Goal: Check status: Check status

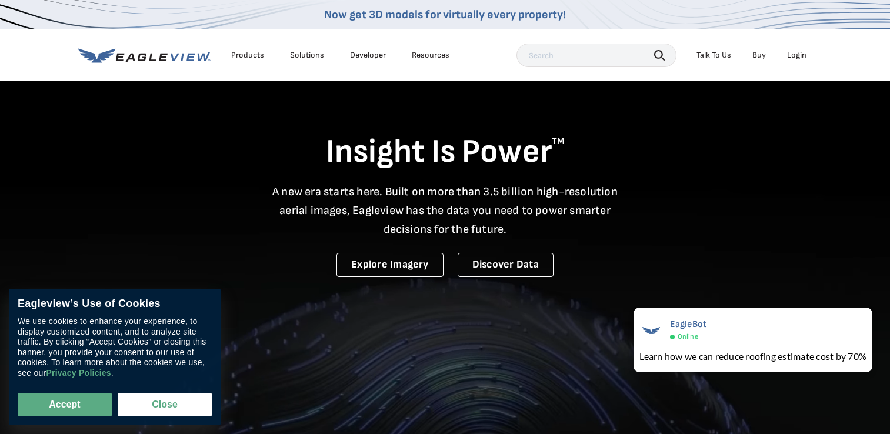
click at [798, 57] on div "Login" at bounding box center [796, 55] width 19 height 11
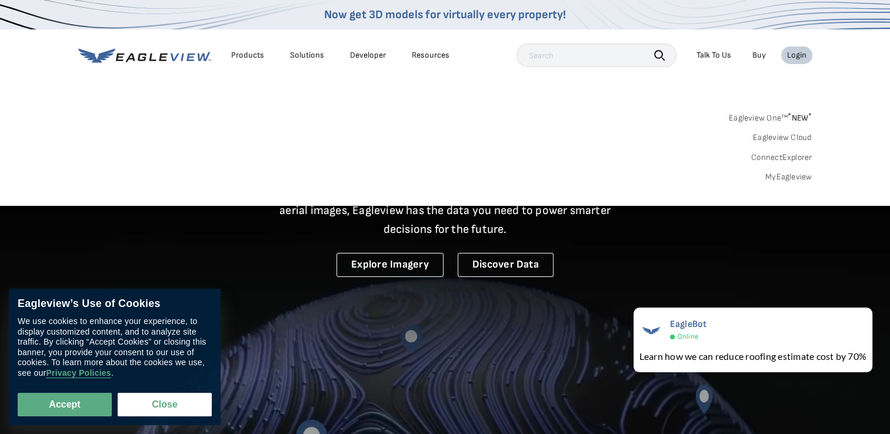
click at [784, 175] on link "MyEagleview" at bounding box center [788, 177] width 47 height 11
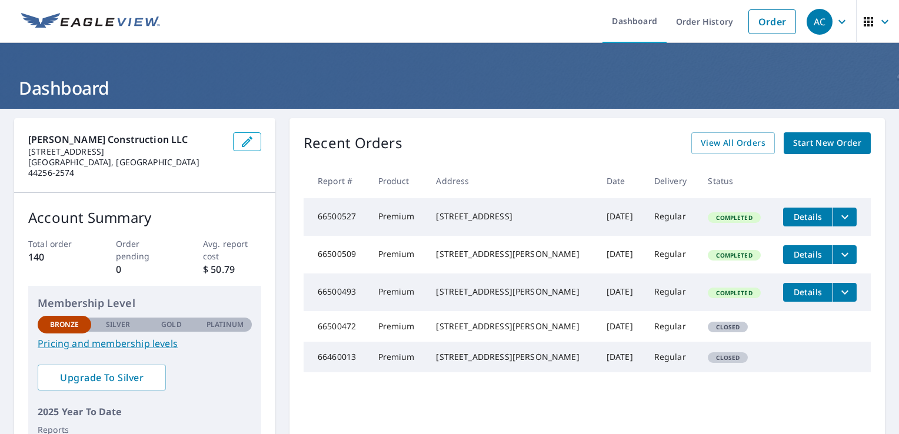
click at [861, 26] on icon "button" at bounding box center [868, 22] width 14 height 14
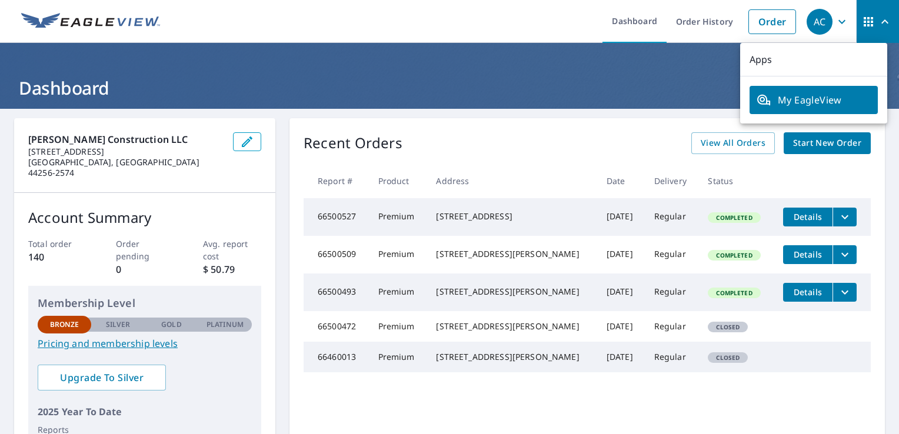
click at [861, 26] on icon "button" at bounding box center [868, 22] width 14 height 14
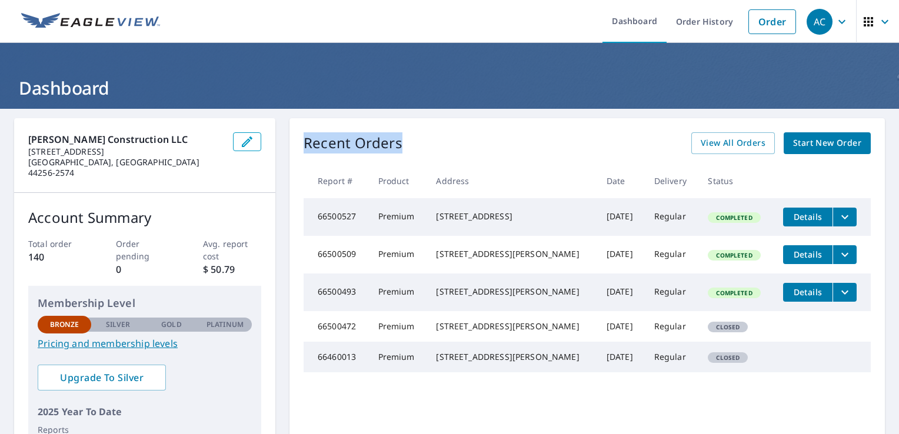
drag, startPoint x: 396, startPoint y: 147, endPoint x: 301, endPoint y: 152, distance: 94.9
click at [304, 152] on p "Recent Orders" at bounding box center [353, 143] width 99 height 22
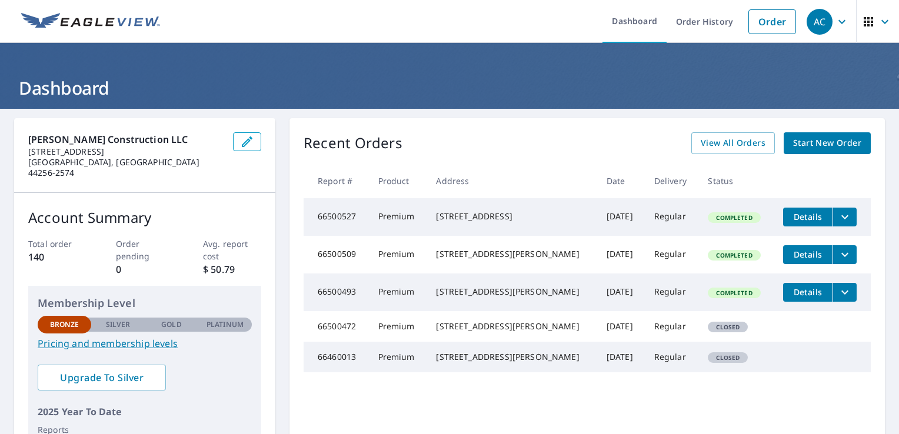
click at [304, 168] on th "Report #" at bounding box center [336, 181] width 65 height 35
drag, startPoint x: 303, startPoint y: 142, endPoint x: 420, endPoint y: 130, distance: 117.7
click at [420, 130] on div "Recent Orders View All Orders Start New Order Report # Product Address Date Del…" at bounding box center [586, 302] width 595 height 368
drag, startPoint x: 420, startPoint y: 130, endPoint x: 409, endPoint y: 139, distance: 13.8
click at [409, 139] on div "Recent Orders View All Orders Start New Order" at bounding box center [587, 143] width 567 height 22
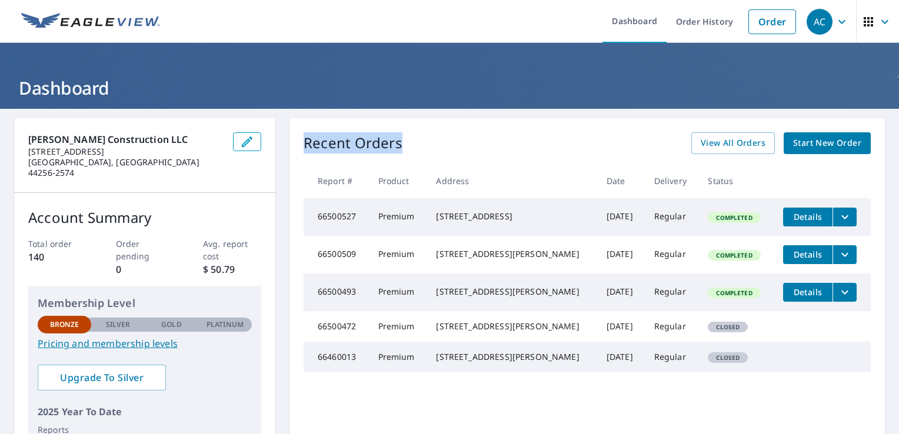
click at [409, 139] on div "Recent Orders View All Orders Start New Order" at bounding box center [587, 143] width 567 height 22
drag, startPoint x: 409, startPoint y: 139, endPoint x: 392, endPoint y: 168, distance: 34.3
click at [392, 168] on th "Product" at bounding box center [398, 181] width 58 height 35
drag, startPoint x: 395, startPoint y: 146, endPoint x: 407, endPoint y: 140, distance: 13.4
click at [407, 140] on div "Recent Orders View All Orders Start New Order" at bounding box center [587, 143] width 567 height 22
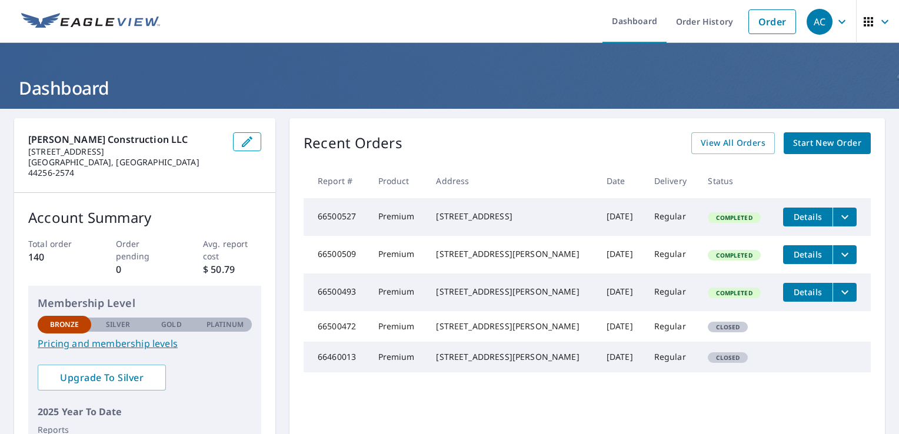
click at [391, 165] on th "Product" at bounding box center [398, 181] width 58 height 35
click at [864, 18] on icon "button" at bounding box center [868, 21] width 9 height 9
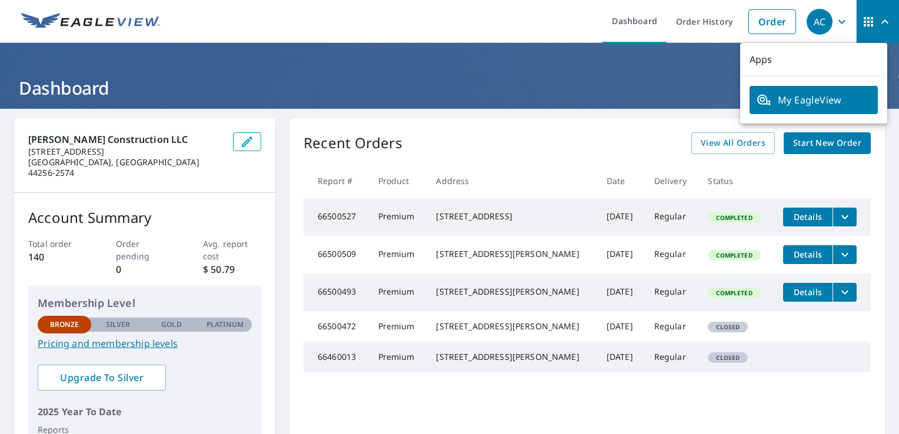
click at [761, 59] on p "Apps" at bounding box center [813, 60] width 147 height 34
drag, startPoint x: 771, startPoint y: 58, endPoint x: 748, endPoint y: 58, distance: 22.9
click at [748, 58] on p "Apps" at bounding box center [813, 60] width 147 height 34
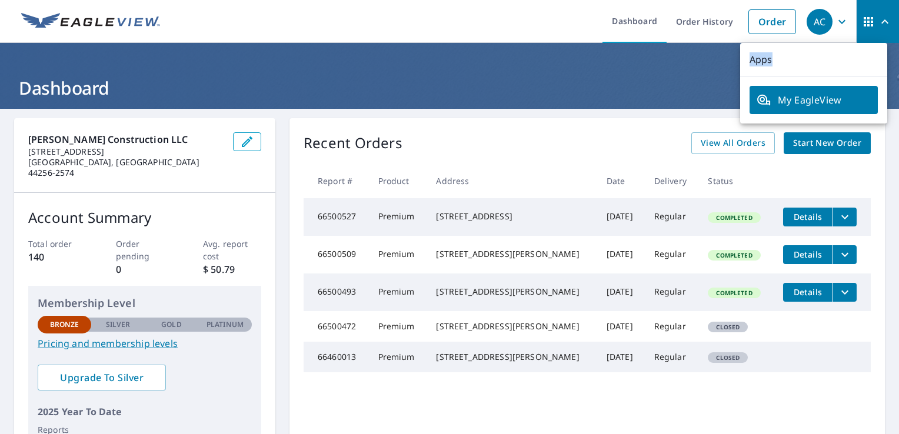
click at [774, 57] on p "Apps" at bounding box center [813, 60] width 147 height 34
click at [878, 24] on icon "button" at bounding box center [885, 22] width 14 height 14
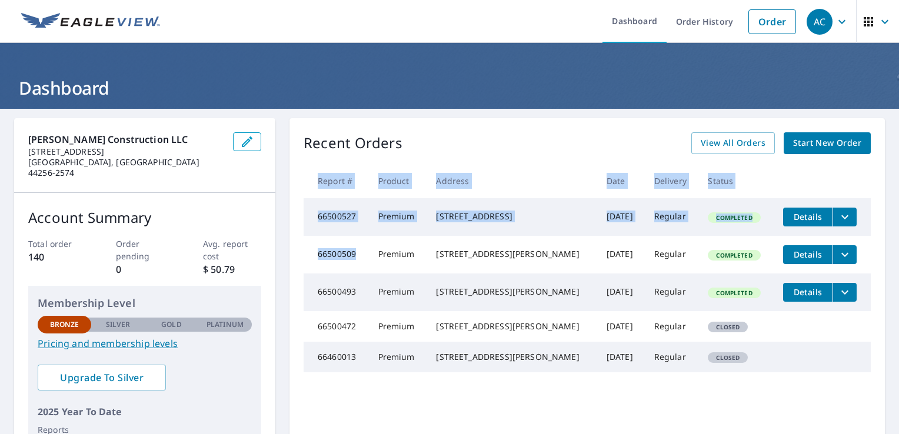
drag, startPoint x: 352, startPoint y: 261, endPoint x: 309, endPoint y: 189, distance: 83.1
click at [309, 189] on table "Report # Product Address Date Delivery Status 66500527 Premium 709 University A…" at bounding box center [587, 268] width 567 height 209
drag, startPoint x: 309, startPoint y: 189, endPoint x: 309, endPoint y: 179, distance: 10.0
click at [309, 179] on th "Report #" at bounding box center [336, 181] width 65 height 35
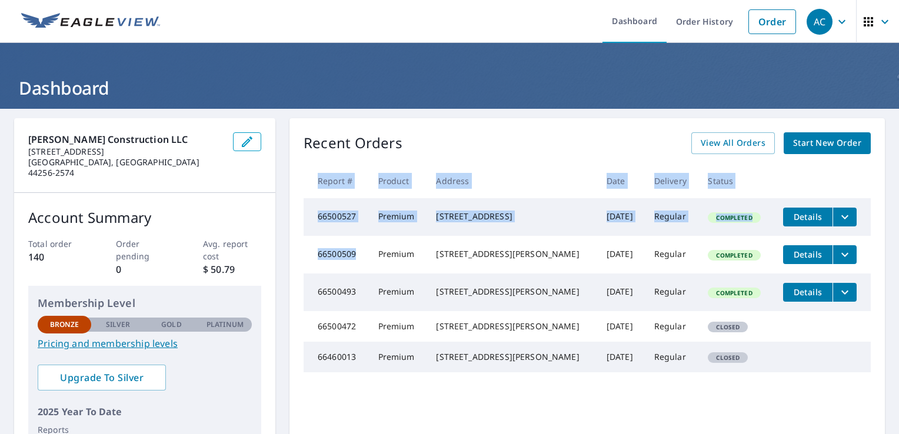
click at [309, 179] on th "Report #" at bounding box center [336, 181] width 65 height 35
click at [337, 225] on td "66500527" at bounding box center [336, 217] width 65 height 38
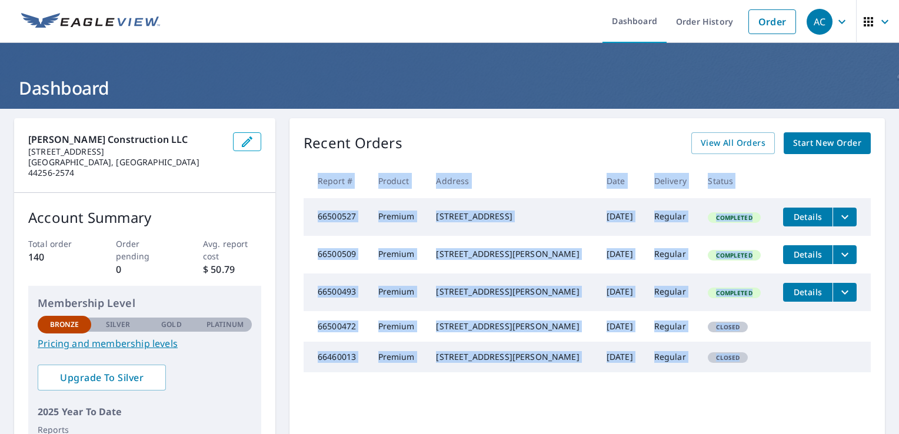
drag, startPoint x: 317, startPoint y: 180, endPoint x: 758, endPoint y: 382, distance: 485.5
click at [758, 373] on table "Report # Product Address Date Delivery Status 66500527 Premium 709 University A…" at bounding box center [587, 268] width 567 height 209
click at [758, 372] on tr "66460013 Premium 380 Edgewood Dr Berea, OH 44017 Jul 17, 2025 Regular Closed" at bounding box center [587, 357] width 567 height 31
click at [774, 361] on td at bounding box center [822, 351] width 97 height 19
drag, startPoint x: 758, startPoint y: 382, endPoint x: 736, endPoint y: 371, distance: 24.5
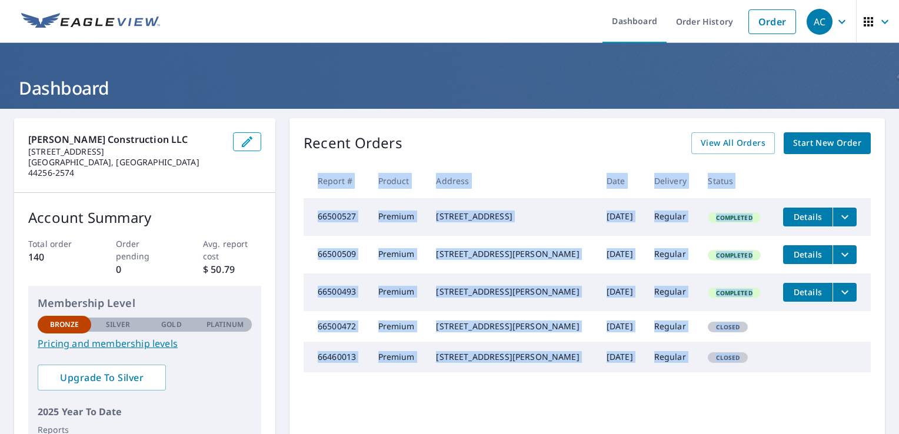
click at [736, 371] on td "Closed" at bounding box center [735, 357] width 75 height 31
click at [709, 331] on span "Closed" at bounding box center [728, 327] width 38 height 8
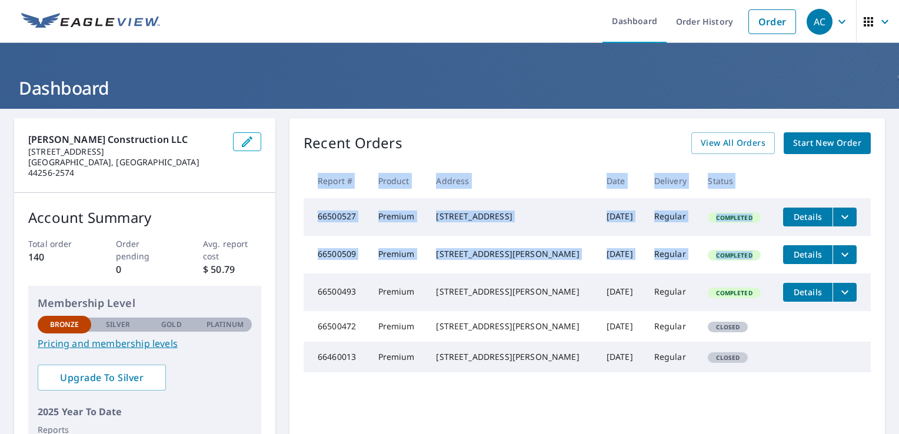
drag, startPoint x: 315, startPoint y: 180, endPoint x: 734, endPoint y: 273, distance: 429.7
click at [734, 273] on table "Report # Product Address Date Delivery Status 66500527 Premium 709 University A…" at bounding box center [587, 268] width 567 height 209
click at [469, 236] on td "709 University Ave Elyria, OH 44035" at bounding box center [512, 217] width 170 height 38
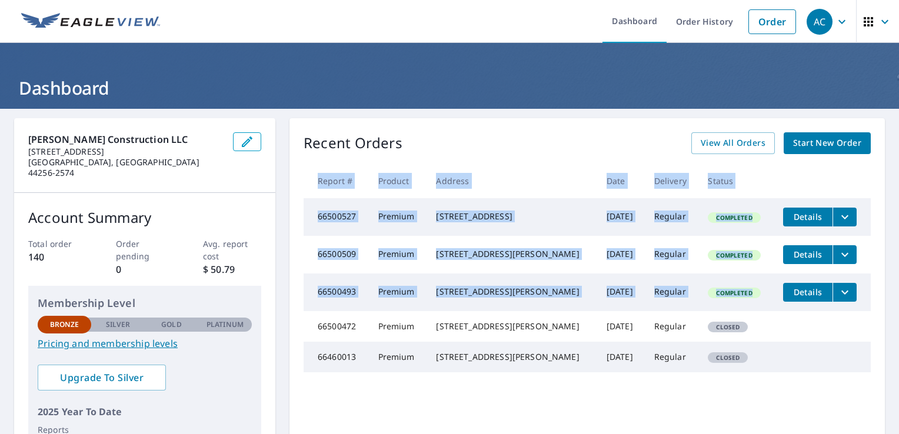
drag, startPoint x: 313, startPoint y: 179, endPoint x: 715, endPoint y: 324, distance: 427.7
click at [715, 324] on table "Report # Product Address Date Delivery Status 66500527 Premium 709 University A…" at bounding box center [587, 268] width 567 height 209
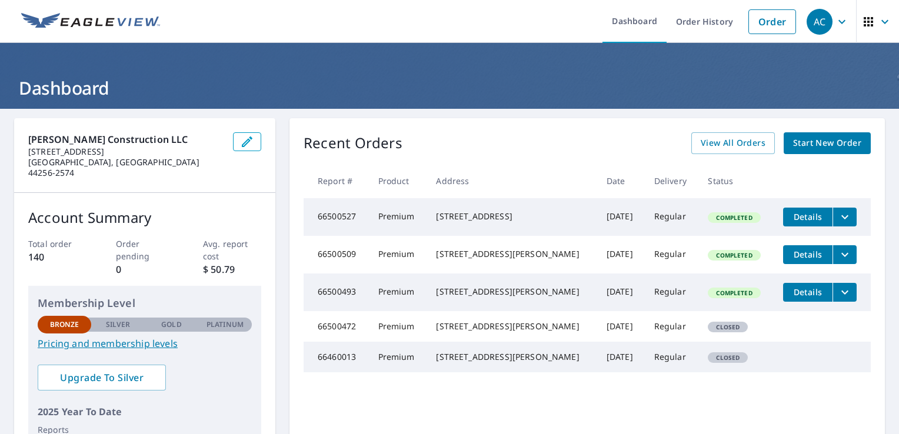
click at [715, 311] on td "Completed" at bounding box center [735, 293] width 75 height 38
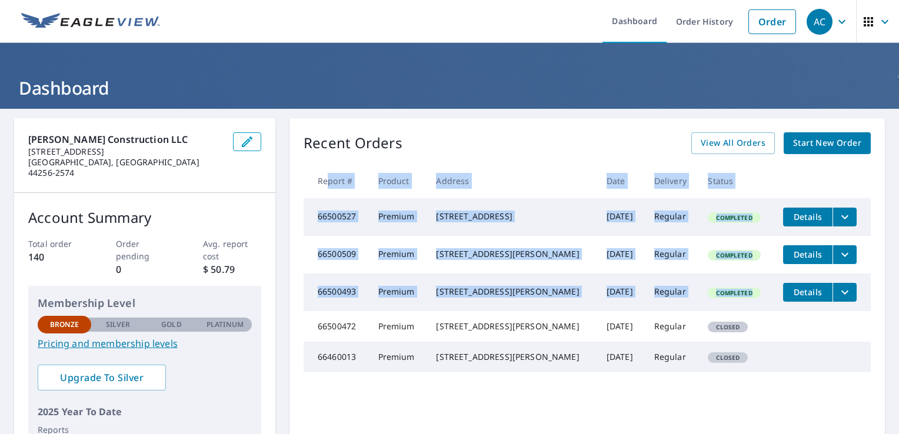
drag, startPoint x: 727, startPoint y: 317, endPoint x: 325, endPoint y: 168, distance: 429.1
click at [325, 168] on table "Report # Product Address Date Delivery Status 66500527 Premium 709 University A…" at bounding box center [587, 268] width 567 height 209
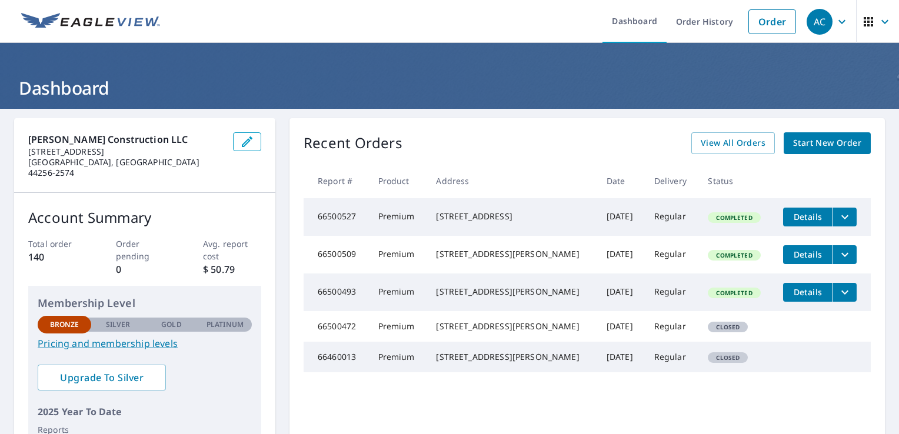
click at [322, 168] on th "Report #" at bounding box center [336, 181] width 65 height 35
drag, startPoint x: 322, startPoint y: 168, endPoint x: 319, endPoint y: 174, distance: 6.3
click at [319, 174] on th "Report #" at bounding box center [336, 181] width 65 height 35
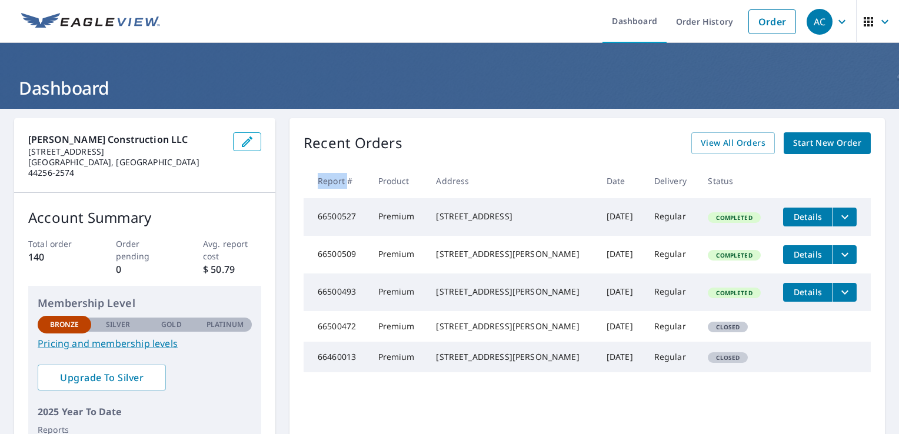
drag, startPoint x: 319, startPoint y: 174, endPoint x: 320, endPoint y: 182, distance: 8.8
click at [320, 182] on th "Report #" at bounding box center [336, 181] width 65 height 35
drag, startPoint x: 320, startPoint y: 182, endPoint x: 621, endPoint y: 220, distance: 303.6
click at [645, 220] on td "Regular" at bounding box center [672, 217] width 54 height 38
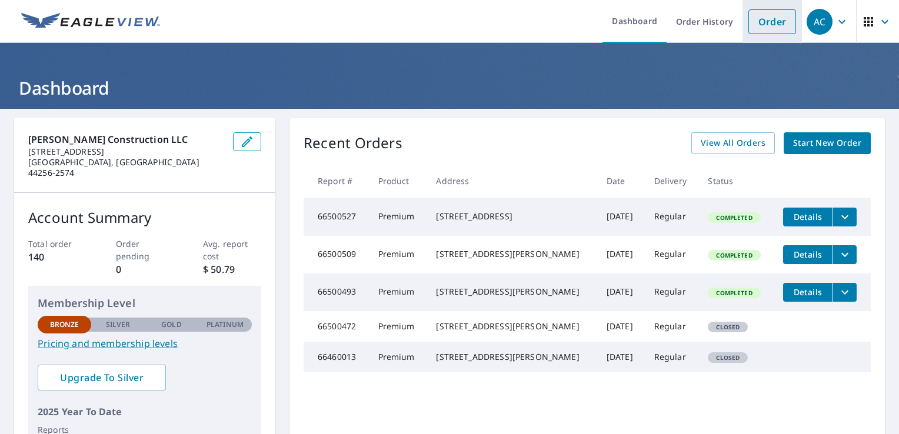
click at [748, 21] on link "Order" at bounding box center [772, 21] width 48 height 25
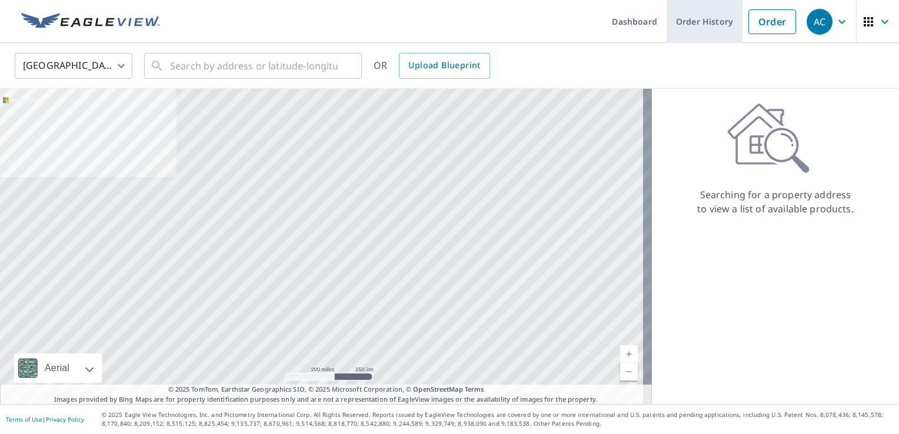
click at [704, 39] on link "Order History" at bounding box center [705, 21] width 76 height 43
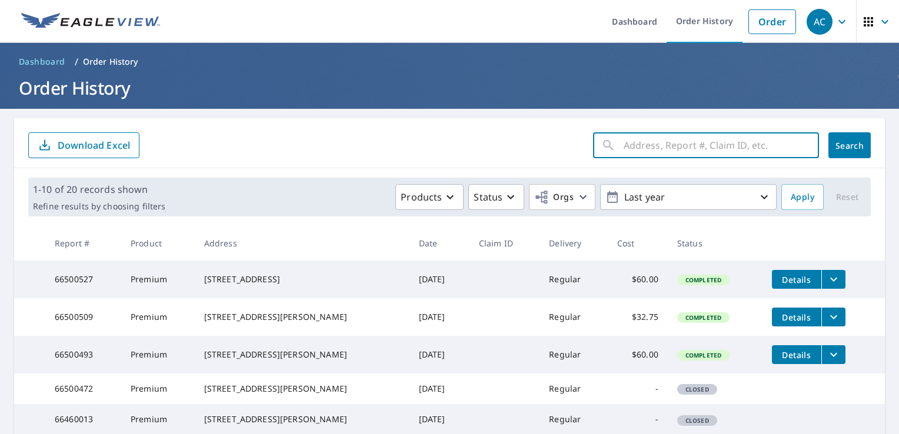
click at [722, 142] on input "text" at bounding box center [721, 145] width 195 height 33
paste input "18891 Rivercliff Dr Fairview Park, OH 44126"
type input "18891 Rivercliff Dr Fairview Park, OH 44126"
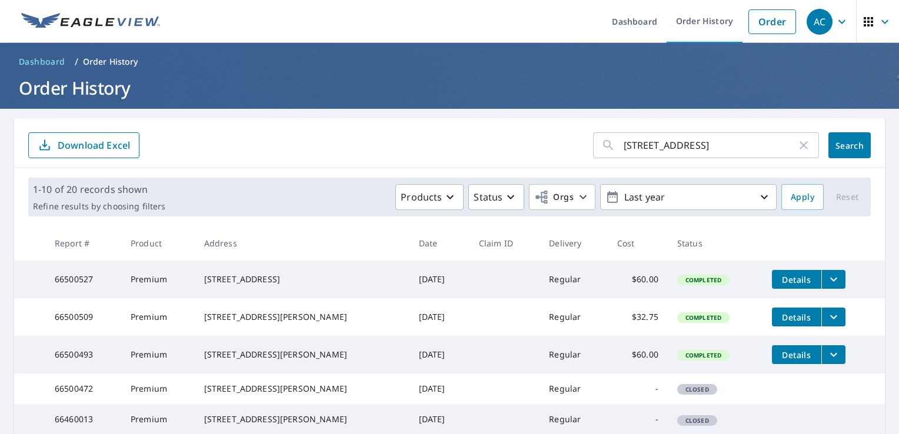
scroll to position [0, 0]
drag, startPoint x: 604, startPoint y: 148, endPoint x: 724, endPoint y: 138, distance: 119.8
click at [724, 138] on div "18891 Rivercliff Dr Fairview Park, OH 44126 ​" at bounding box center [706, 145] width 226 height 26
click at [838, 145] on span "Search" at bounding box center [850, 145] width 24 height 11
